Goal: Complete application form

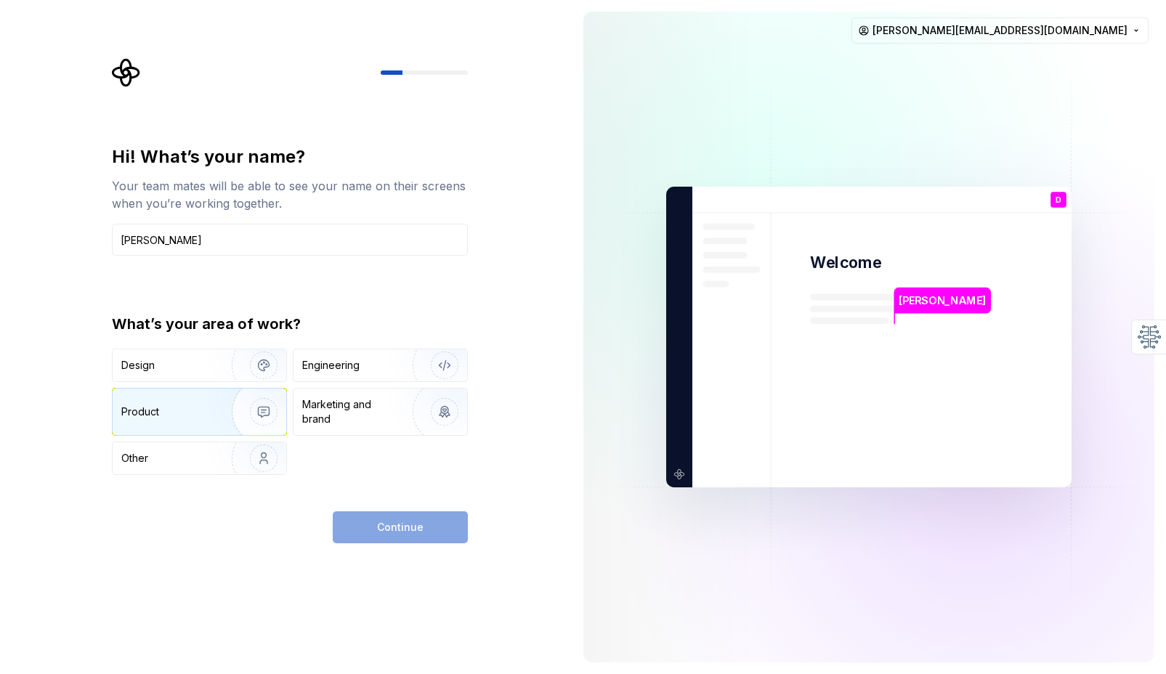
type input "[PERSON_NAME]"
click at [245, 421] on img "button" at bounding box center [254, 411] width 93 height 97
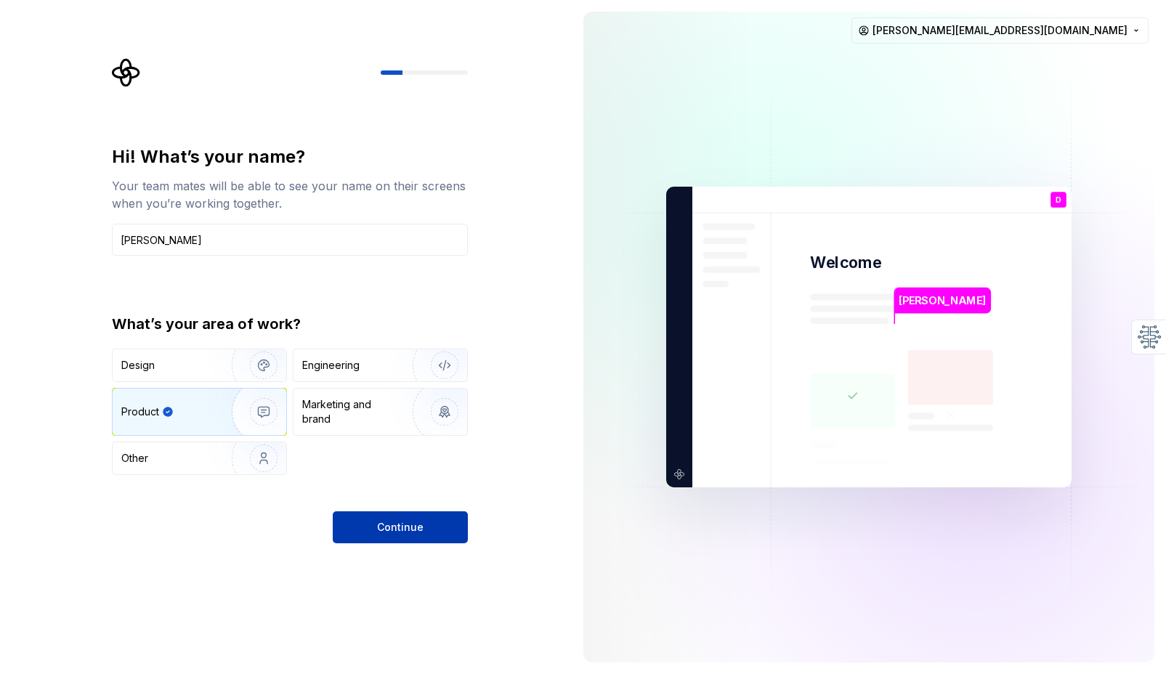
click at [446, 528] on button "Continue" at bounding box center [400, 527] width 135 height 32
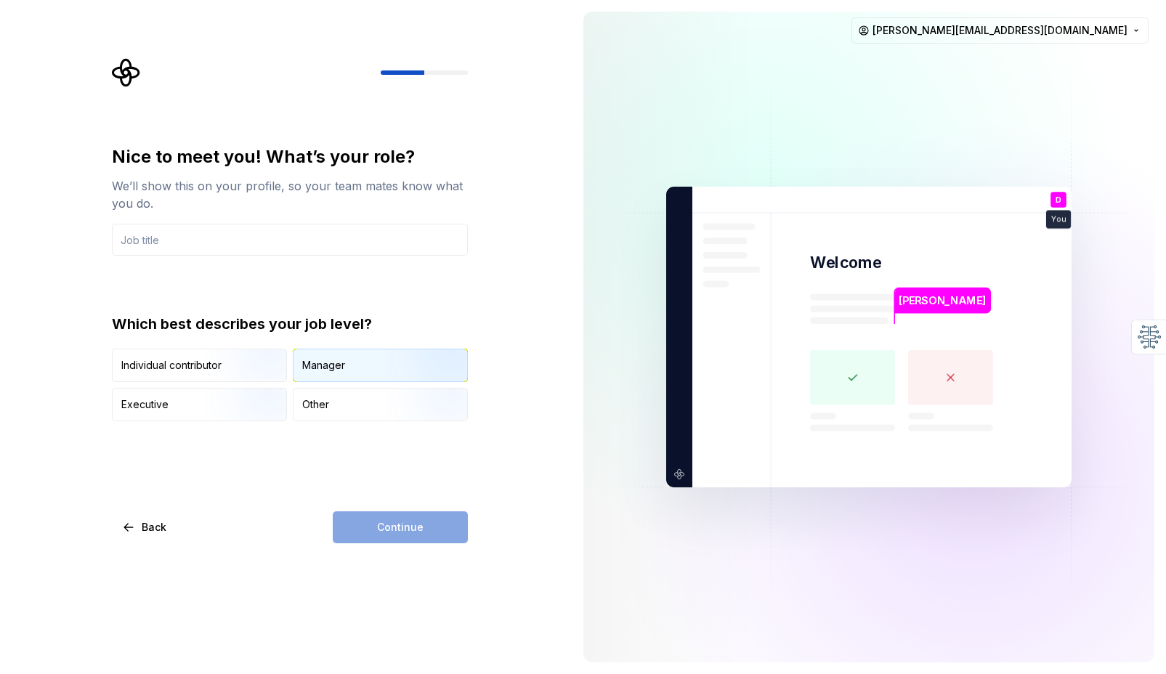
click at [306, 370] on div "Manager" at bounding box center [323, 365] width 43 height 15
click at [210, 234] on input "text" at bounding box center [290, 240] width 356 height 32
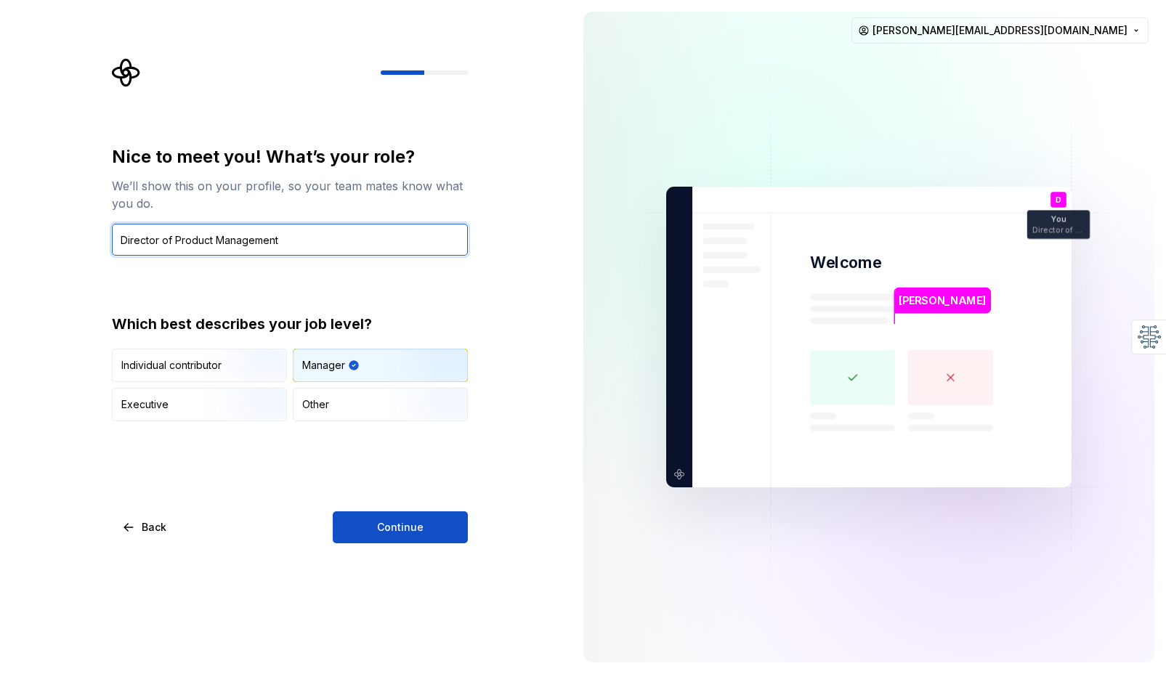
type input "Director of Product Management"
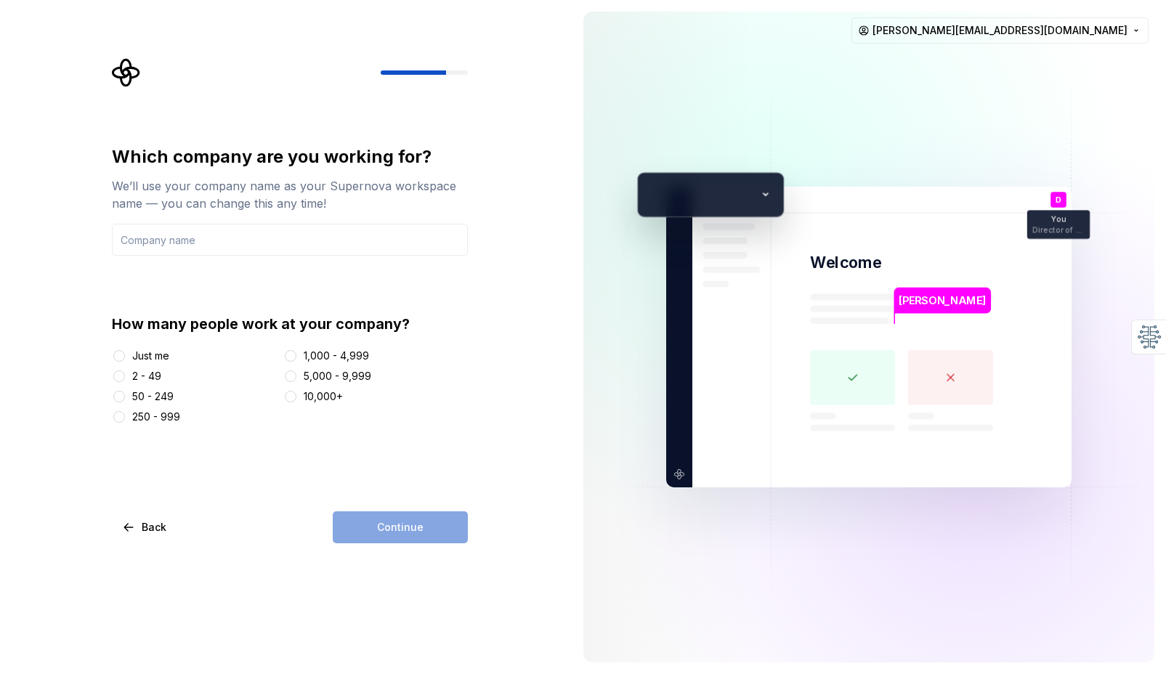
click at [134, 373] on div "2 - 49" at bounding box center [146, 376] width 29 height 15
click at [125, 373] on button "2 - 49" at bounding box center [119, 376] width 12 height 12
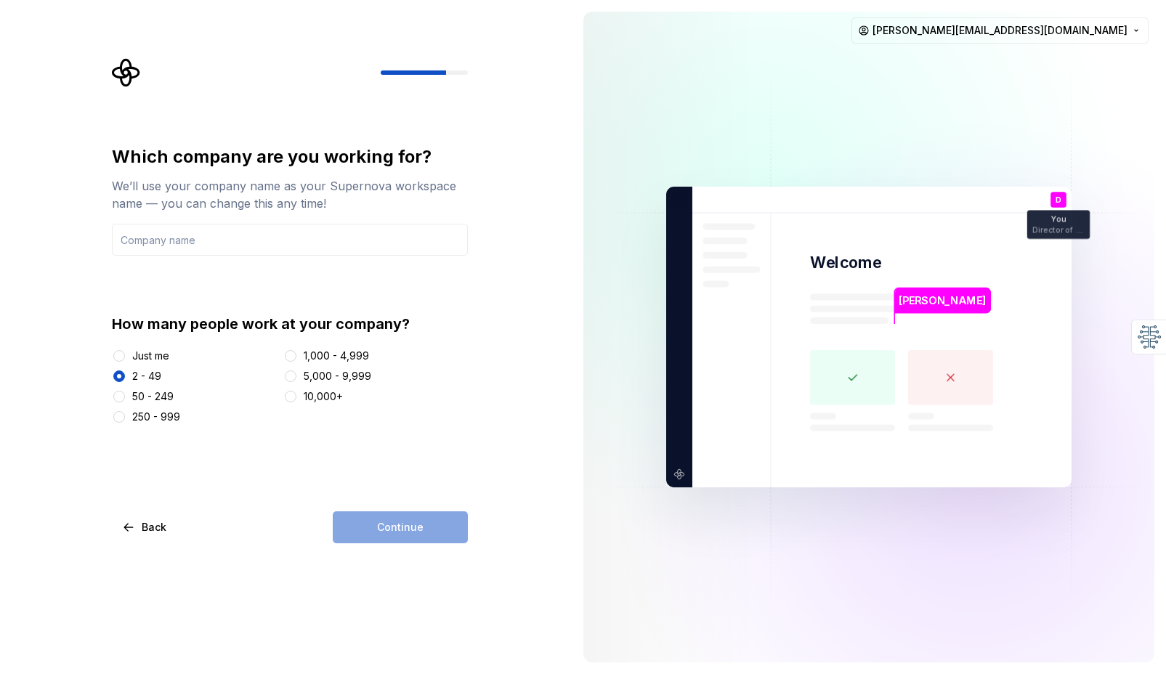
click at [146, 398] on div "50 - 249" at bounding box center [152, 396] width 41 height 15
click at [125, 398] on button "50 - 249" at bounding box center [119, 397] width 12 height 12
click at [400, 498] on div "Which company are you working for? We’ll use your company name as your Supernov…" at bounding box center [290, 344] width 356 height 398
click at [415, 532] on div "Continue" at bounding box center [400, 527] width 135 height 32
click at [200, 255] on input "text" at bounding box center [290, 240] width 356 height 32
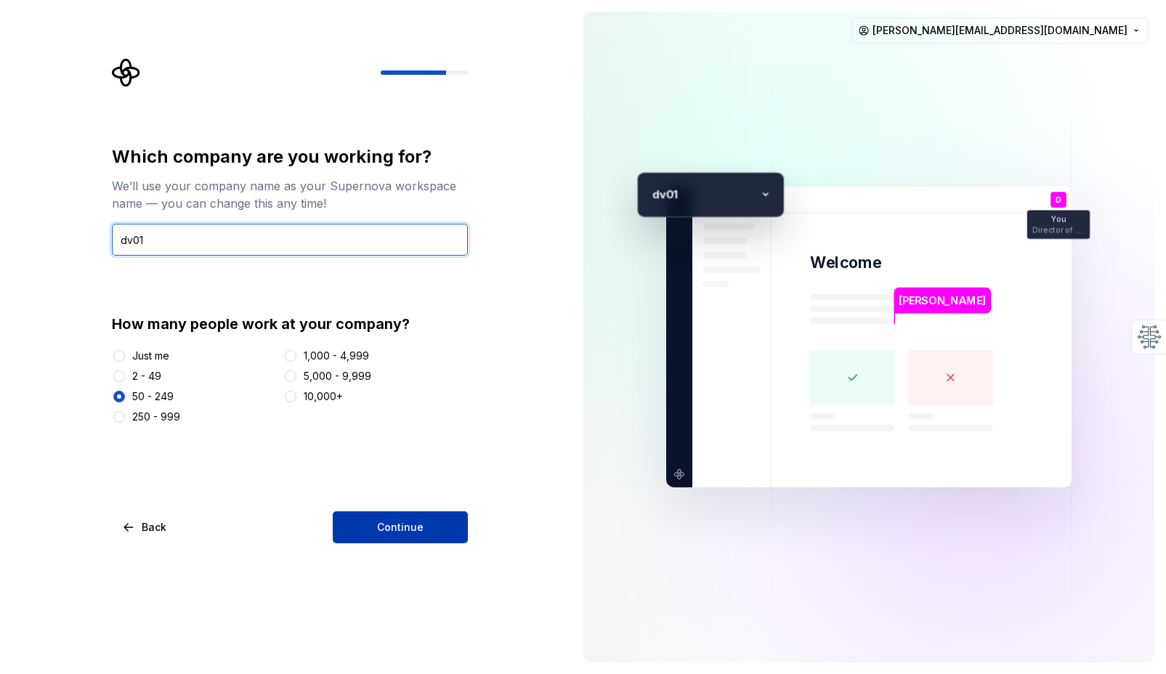
type input "dv01"
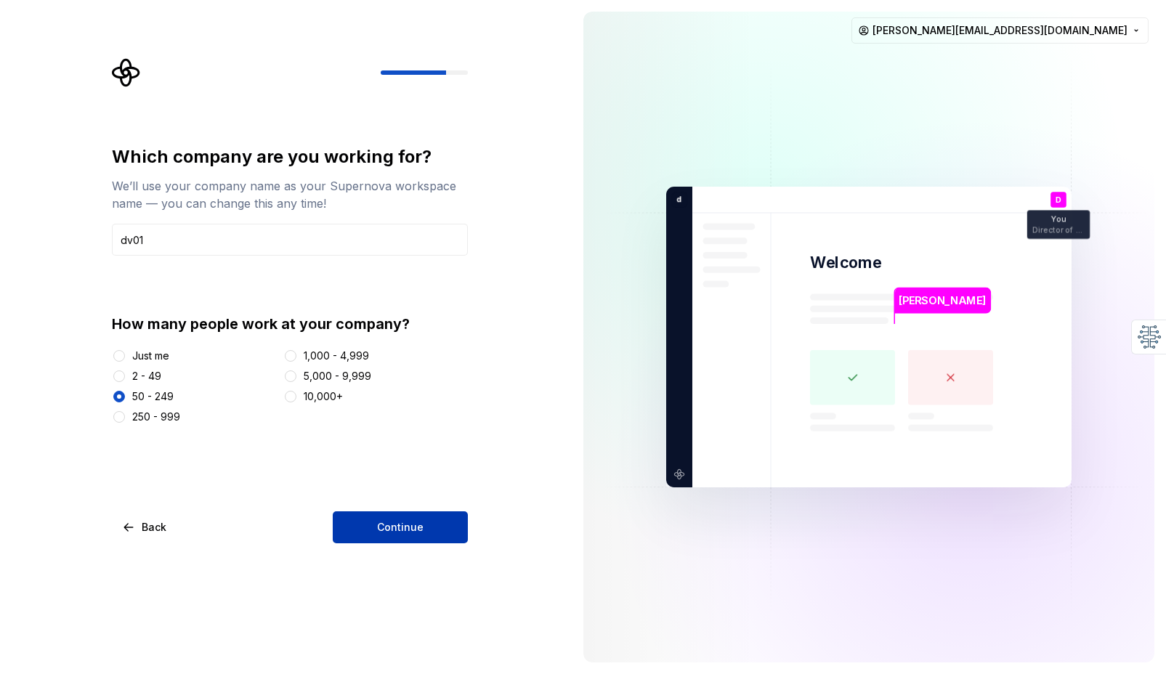
click at [395, 532] on span "Continue" at bounding box center [400, 527] width 46 height 15
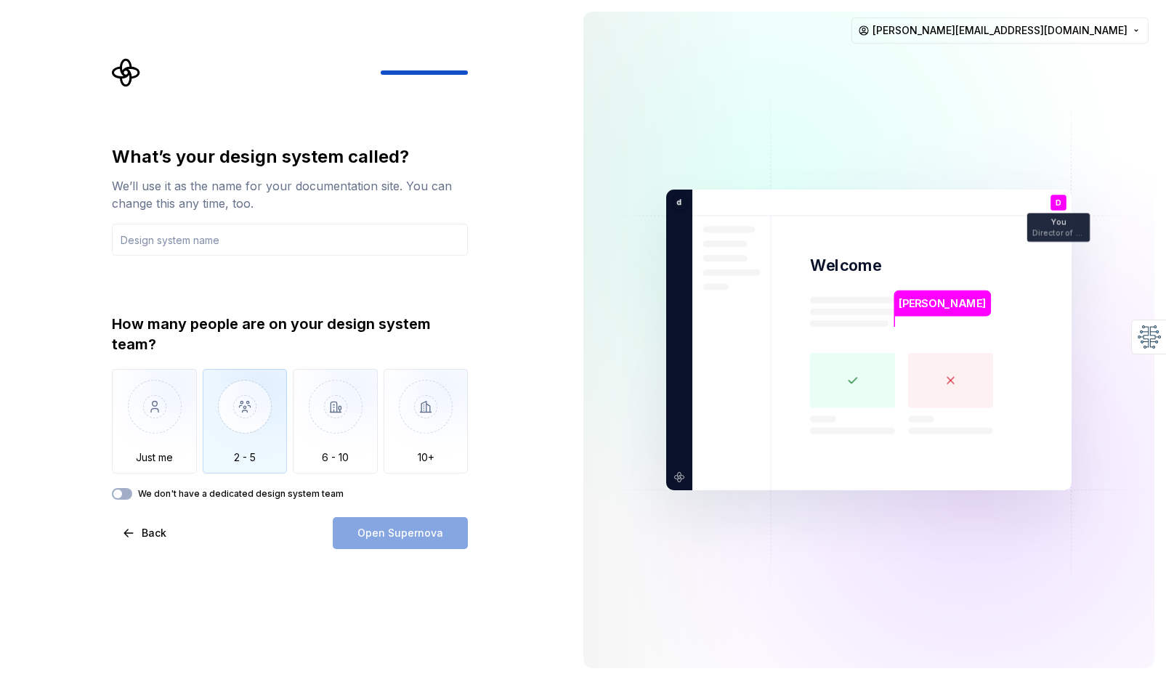
click at [243, 442] on img "button" at bounding box center [245, 417] width 85 height 97
click at [273, 246] on input "text" at bounding box center [290, 240] width 356 height 32
click at [429, 580] on div "What’s your design system called? We’ll use it as the name for your documentati…" at bounding box center [286, 340] width 572 height 680
click at [136, 542] on button "Back" at bounding box center [145, 533] width 67 height 32
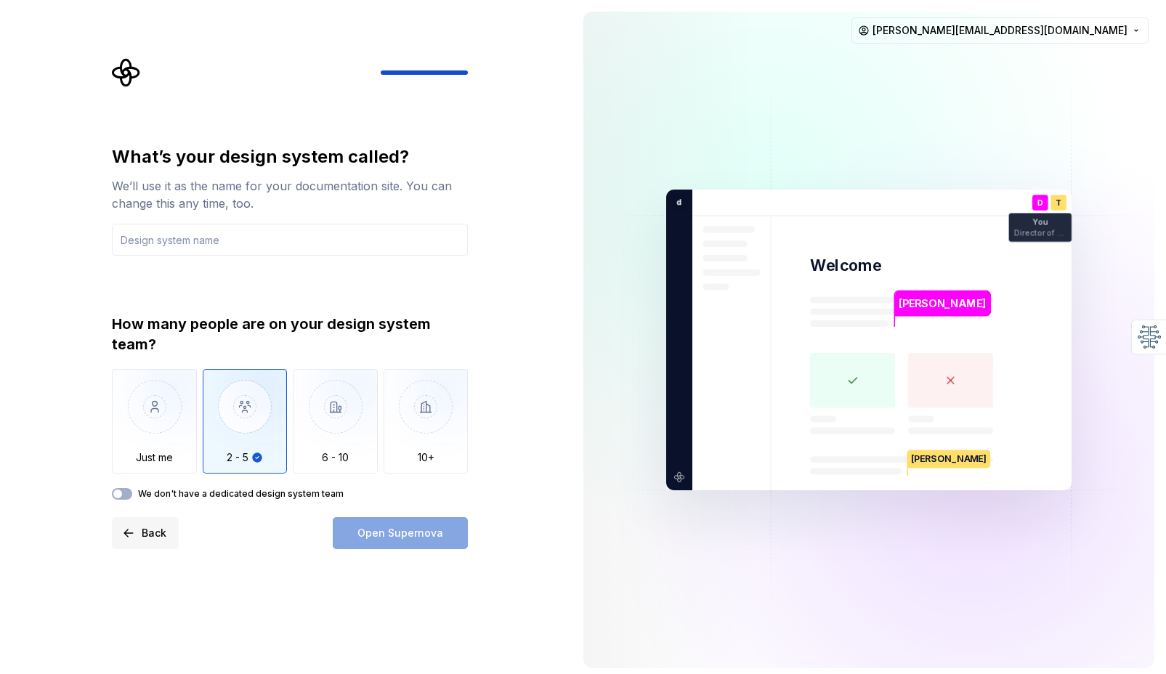
click at [136, 542] on button "Back" at bounding box center [145, 533] width 67 height 32
